Goal: Information Seeking & Learning: Find specific fact

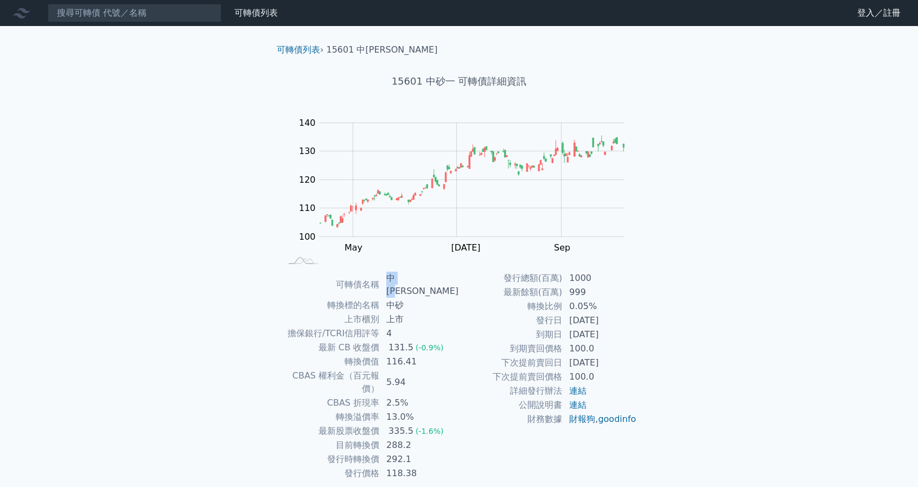
drag, startPoint x: 393, startPoint y: 275, endPoint x: 422, endPoint y: 275, distance: 29.3
click at [422, 275] on td "中[PERSON_NAME]" at bounding box center [419, 284] width 79 height 27
drag, startPoint x: 393, startPoint y: 418, endPoint x: 423, endPoint y: 420, distance: 30.4
click at [423, 438] on td "288.2" at bounding box center [419, 445] width 79 height 14
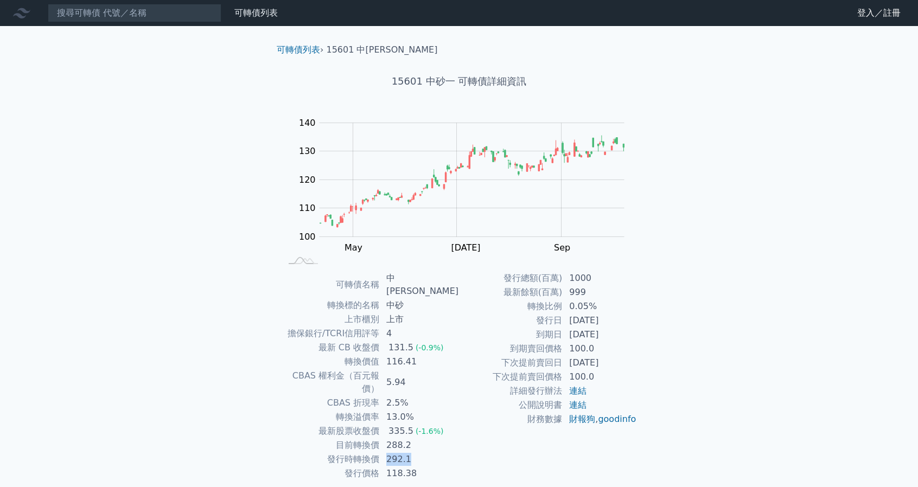
drag, startPoint x: 390, startPoint y: 430, endPoint x: 427, endPoint y: 433, distance: 37.0
click at [427, 453] on td "292.1" at bounding box center [419, 460] width 79 height 14
drag, startPoint x: 571, startPoint y: 307, endPoint x: 596, endPoint y: 307, distance: 25.0
click at [596, 307] on td "0.05%" at bounding box center [600, 307] width 74 height 14
